Goal: Task Accomplishment & Management: Manage account settings

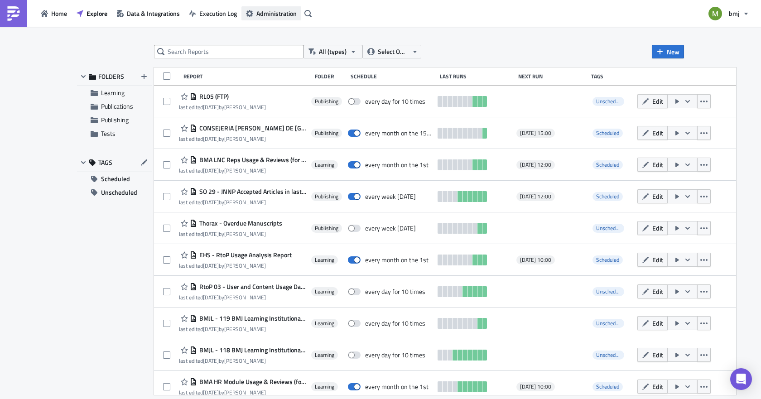
click at [254, 13] on button "Administration" at bounding box center [271, 13] width 60 height 14
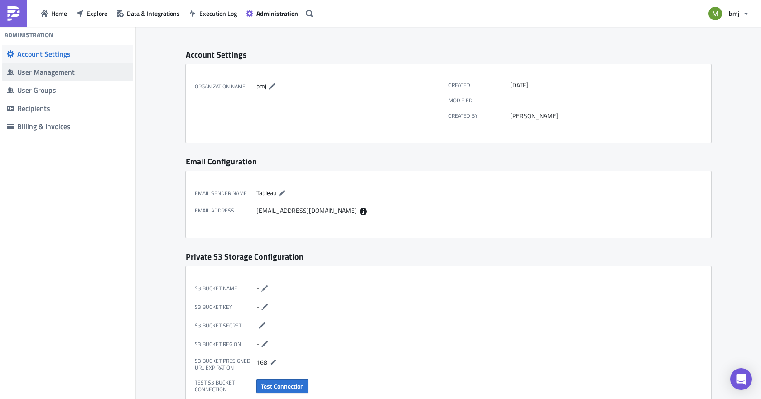
click at [38, 74] on div "User Management" at bounding box center [72, 71] width 111 height 9
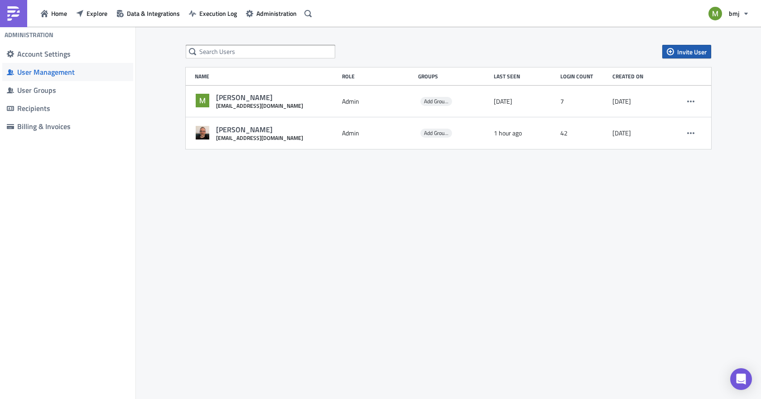
click at [670, 47] on button "Invite User" at bounding box center [686, 52] width 49 height 14
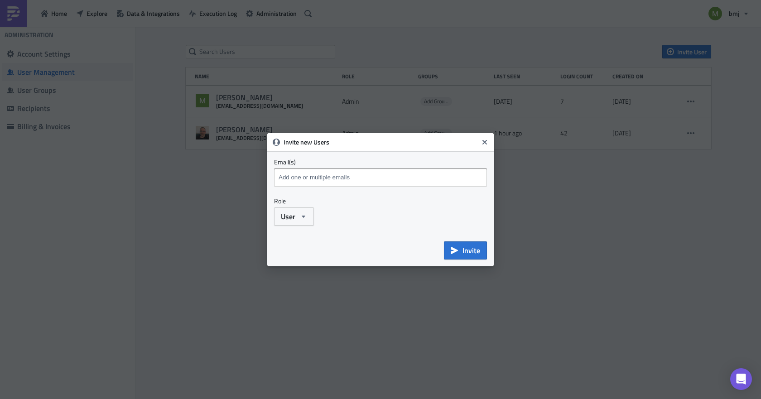
click at [303, 176] on input at bounding box center [381, 178] width 211 height 14
type input "t"
paste input "fsavage@bmj.com"
paste input "jkthompson@bmj.com"
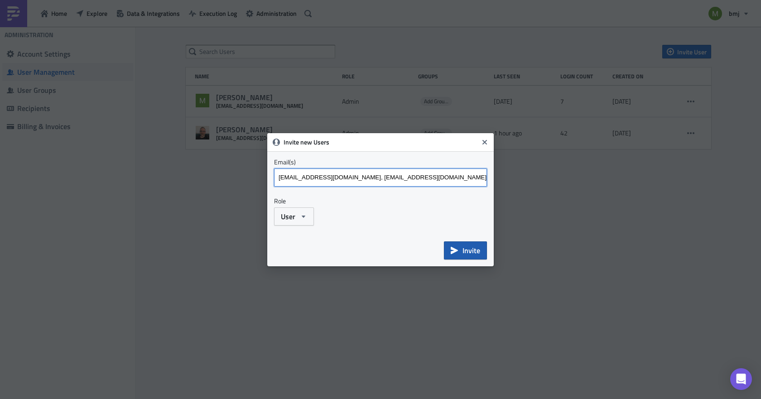
paste input "tsolomon@bmj.com"
type input "fsavage@bmj.com, jkthompson@bmj.com, tsolomon@bmj.com"
click at [294, 217] on button "User" at bounding box center [294, 216] width 40 height 18
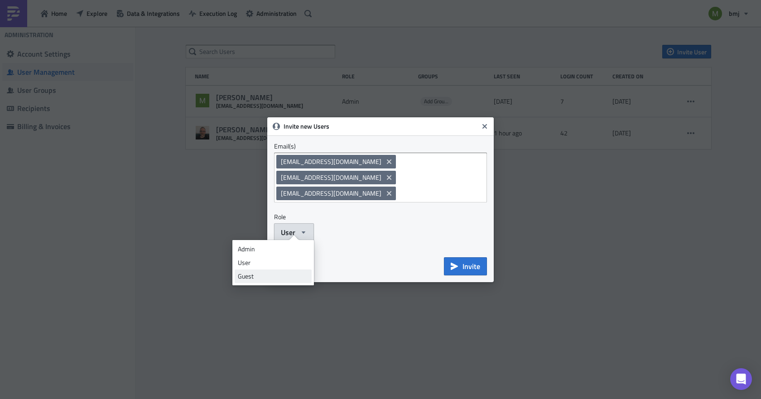
click at [266, 274] on div "Guest" at bounding box center [273, 276] width 71 height 9
click at [370, 230] on div "Guest" at bounding box center [380, 232] width 213 height 18
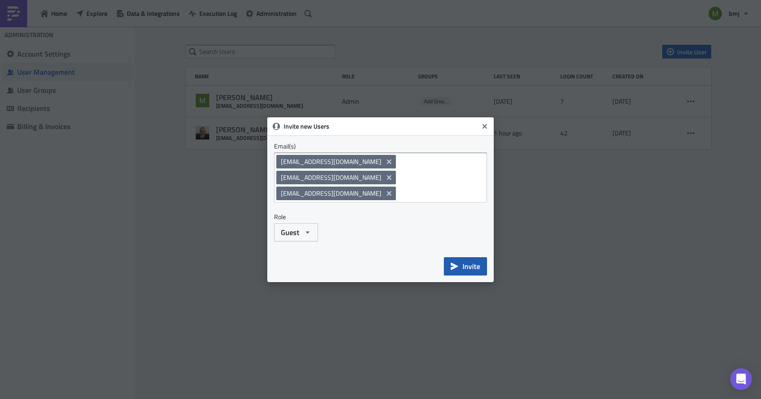
click at [457, 257] on button "Invite" at bounding box center [465, 266] width 43 height 18
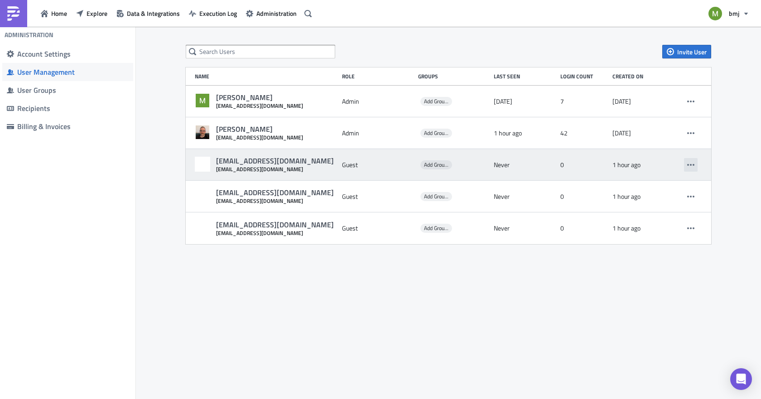
click at [692, 167] on icon "button" at bounding box center [690, 164] width 7 height 7
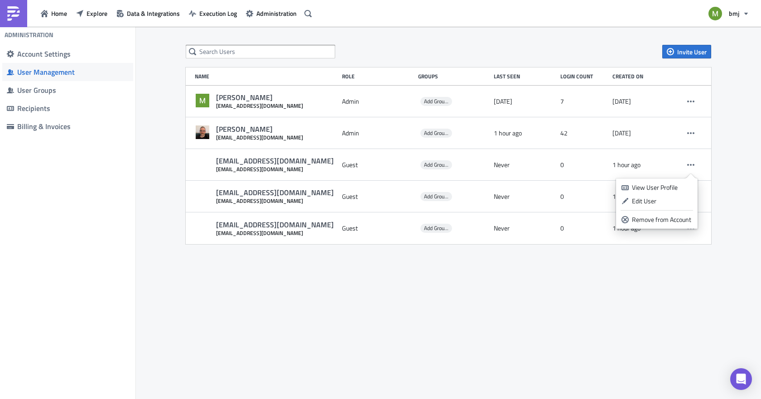
click at [610, 307] on div "Invite User Name Role Groups Last Seen Login Count Created on Matthew Boliver m…" at bounding box center [448, 214] width 625 height 374
click at [146, 12] on span "Data & Integrations" at bounding box center [153, 14] width 53 height 10
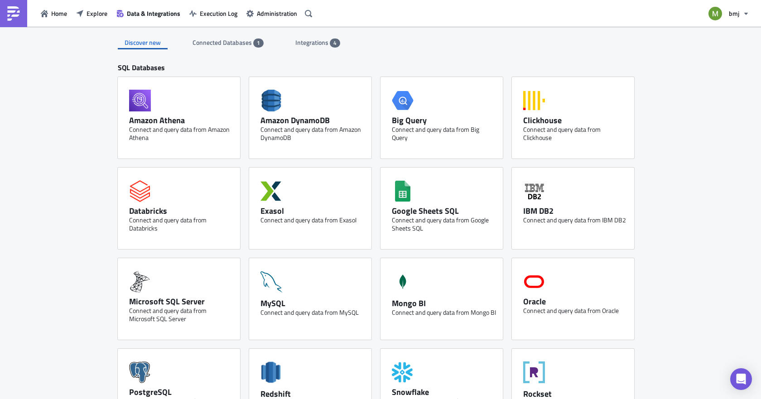
click at [230, 42] on span "Connected Databases" at bounding box center [222, 43] width 61 height 10
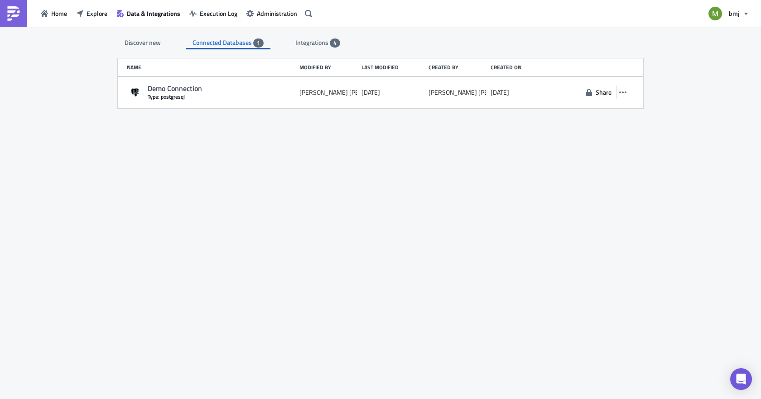
click at [312, 40] on span "Integrations" at bounding box center [312, 43] width 34 height 10
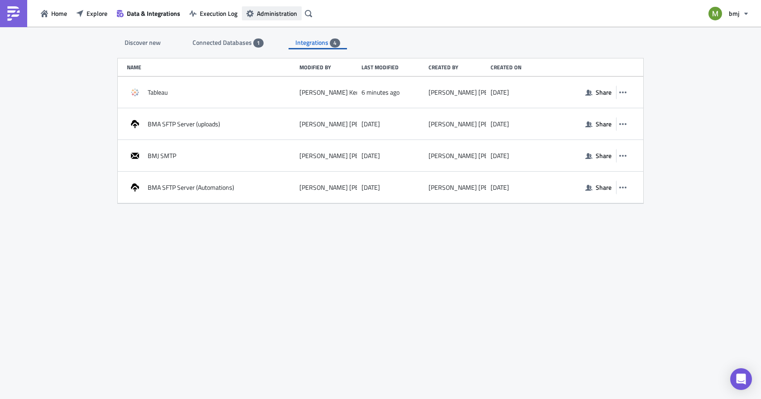
click at [270, 14] on span "Administration" at bounding box center [277, 14] width 40 height 10
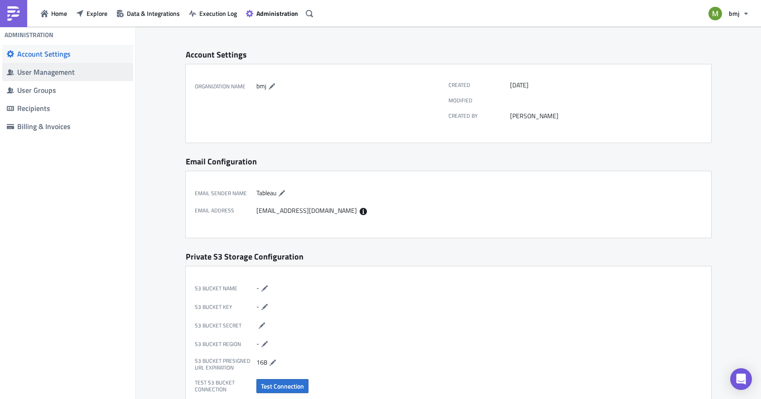
click at [32, 71] on div "User Management" at bounding box center [72, 71] width 111 height 9
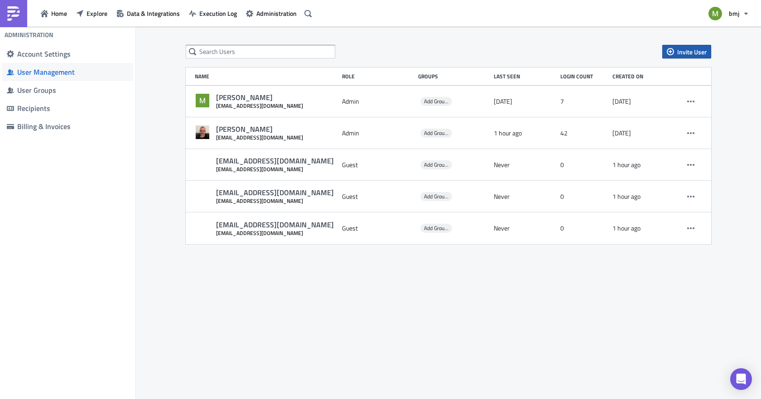
click at [677, 53] on span "Invite User" at bounding box center [691, 52] width 29 height 10
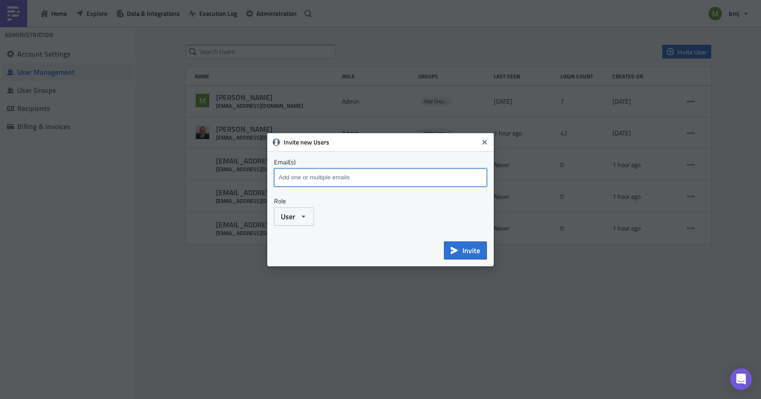
click at [364, 183] on input at bounding box center [381, 178] width 211 height 14
type input "matt.boliver@btinternet.com"
click at [287, 220] on span "User" at bounding box center [288, 216] width 14 height 11
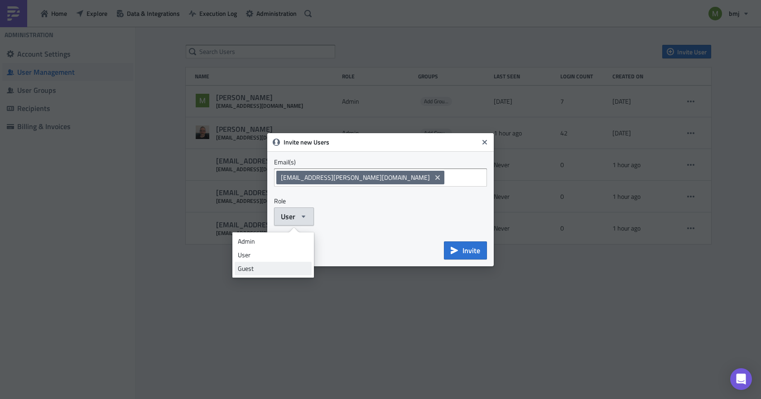
click at [283, 264] on div "Guest" at bounding box center [273, 268] width 71 height 9
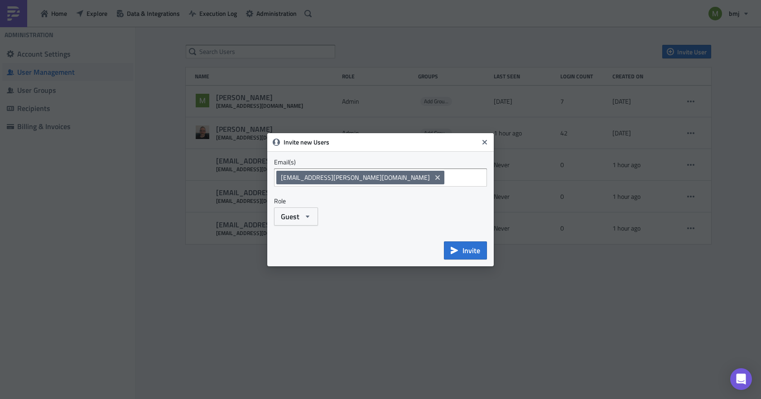
click at [384, 229] on div "Invite new Users Email(s) matt.boliver@btinternet.com Emails marked red are not…" at bounding box center [380, 199] width 226 height 133
click at [467, 251] on span "Invite" at bounding box center [471, 250] width 18 height 11
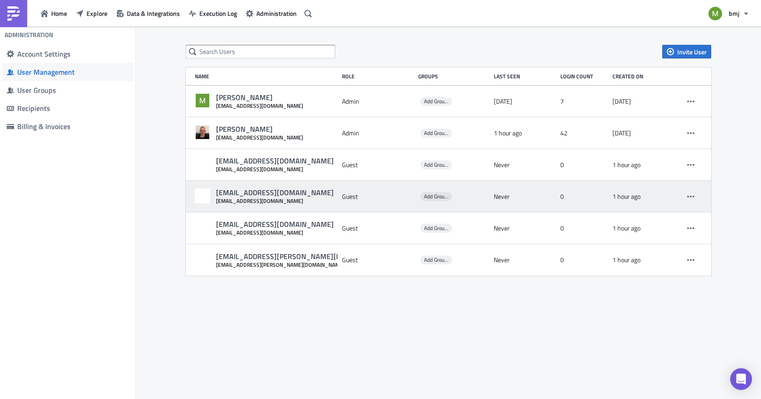
click at [295, 197] on div "jkthompson@bmj.com jkthompson@bmj.com" at bounding box center [266, 196] width 143 height 16
click at [686, 197] on button "button" at bounding box center [691, 197] width 14 height 14
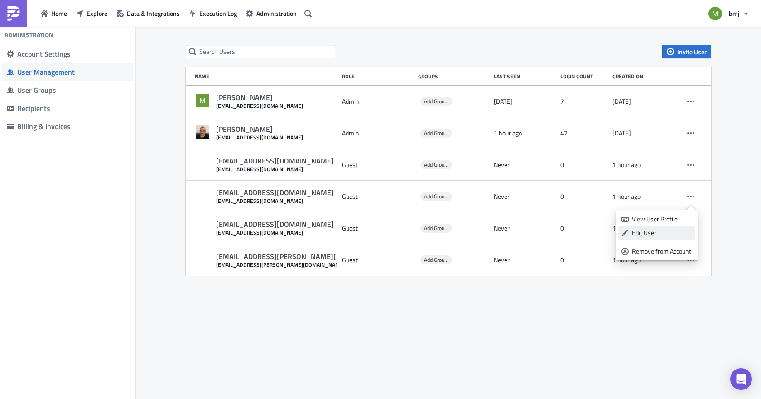
click at [657, 234] on div "Edit User" at bounding box center [662, 232] width 60 height 9
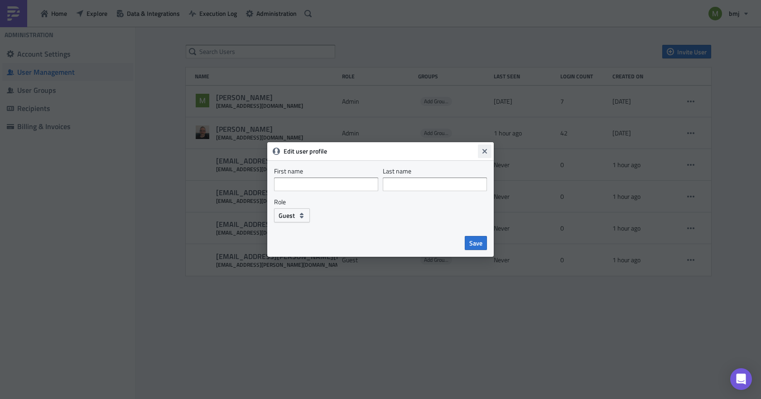
click at [487, 152] on icon "Close" at bounding box center [484, 151] width 7 height 7
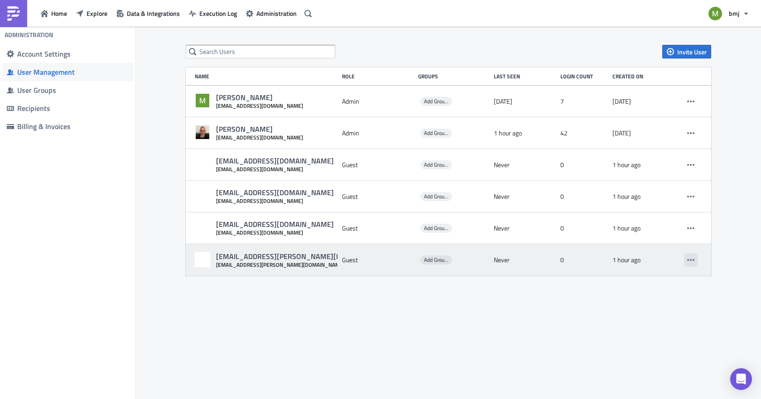
click at [695, 260] on button "button" at bounding box center [691, 260] width 14 height 14
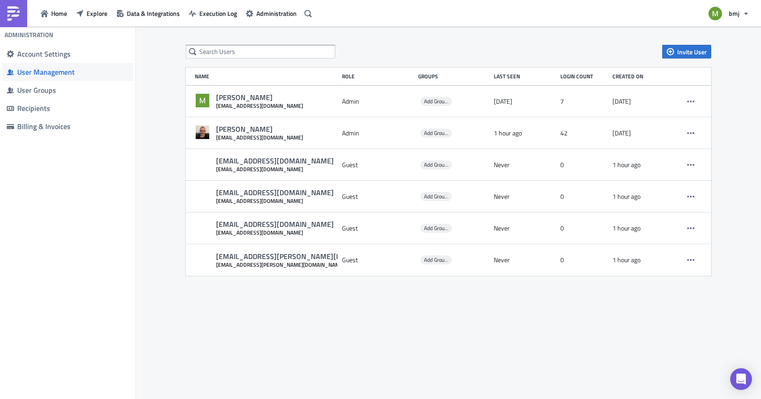
click at [548, 363] on div "Invite User Name Role Groups Last Seen Login Count Created on Matthew Boliver m…" at bounding box center [448, 214] width 625 height 374
click at [745, 14] on icon "button" at bounding box center [745, 13] width 7 height 7
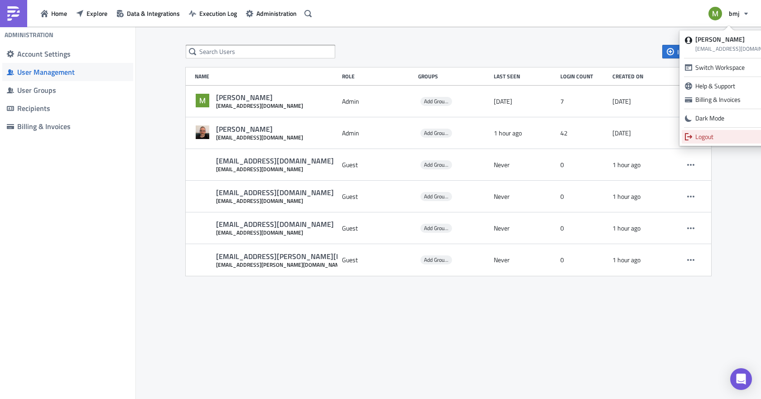
click at [699, 136] on div "Logout" at bounding box center [738, 136] width 87 height 9
